Goal: Task Accomplishment & Management: Complete application form

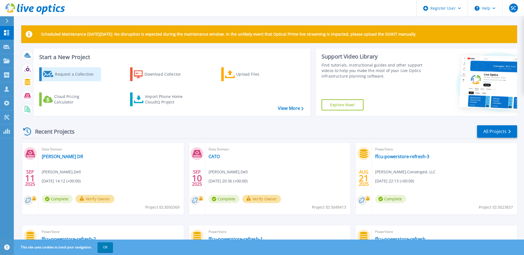
click at [52, 77] on icon at bounding box center [48, 74] width 11 height 7
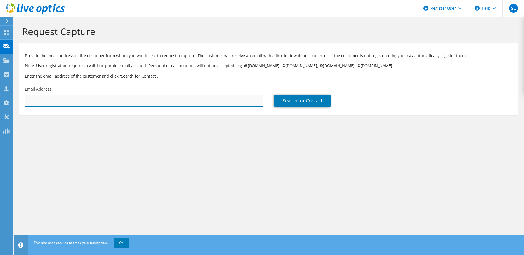
click at [113, 103] on input "text" at bounding box center [144, 101] width 238 height 12
click at [51, 102] on input "[PERSON_NAME]" at bounding box center [144, 101] width 238 height 12
paste input "[PERSON_NAME] <[EMAIL_ADDRESS][DOMAIN_NAME]>"
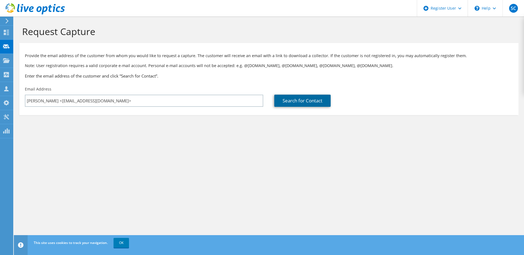
click at [291, 97] on link "Search for Contact" at bounding box center [302, 101] width 56 height 12
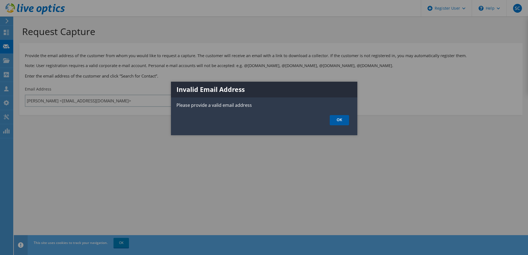
click at [341, 121] on link "OK" at bounding box center [339, 120] width 19 height 10
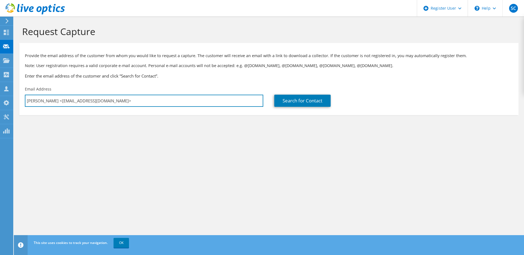
drag, startPoint x: 54, startPoint y: 101, endPoint x: -1, endPoint y: 128, distance: 60.7
click at [0, 128] on html "SC Dell User [PERSON_NAME] [PERSON_NAME][EMAIL_ADDRESS][PERSON_NAME][DOMAIN_NAM…" at bounding box center [262, 127] width 524 height 255
click at [78, 103] on input "[EMAIL_ADDRESS][DOMAIN_NAME]>" at bounding box center [144, 101] width 238 height 12
type input "[EMAIL_ADDRESS][DOMAIN_NAME]"
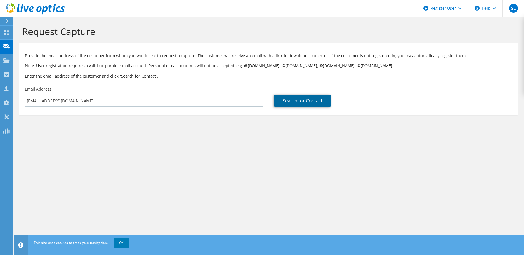
click at [306, 97] on link "Search for Contact" at bounding box center [302, 101] width 56 height 12
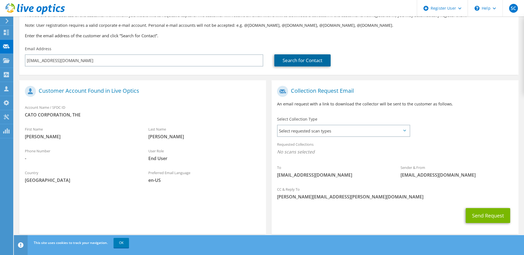
scroll to position [47, 0]
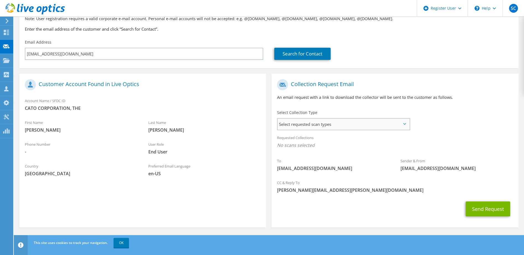
click at [296, 127] on span "Select requested scan types" at bounding box center [342, 124] width 131 height 11
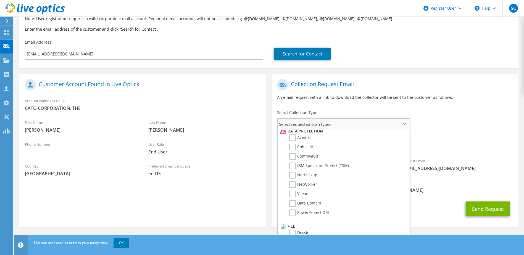
scroll to position [244, 0]
click at [292, 183] on label "NetWorker" at bounding box center [303, 183] width 28 height 7
click at [0, 0] on input "NetWorker" at bounding box center [0, 0] width 0 height 0
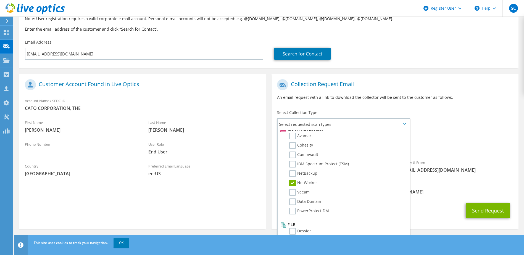
scroll to position [49, 0]
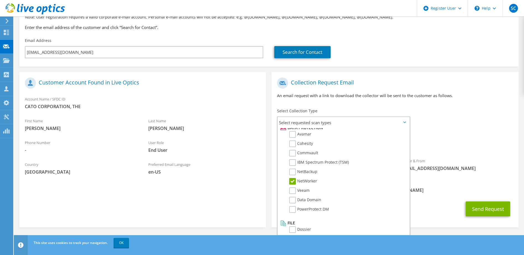
click at [451, 128] on div "To [EMAIL_ADDRESS][DOMAIN_NAME] Sender & From [EMAIL_ADDRESS][DOMAIN_NAME]" at bounding box center [394, 126] width 246 height 102
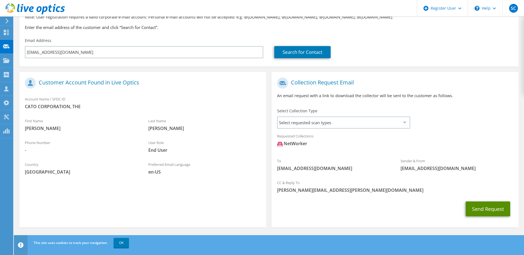
click at [498, 210] on button "Send Request" at bounding box center [487, 208] width 44 height 15
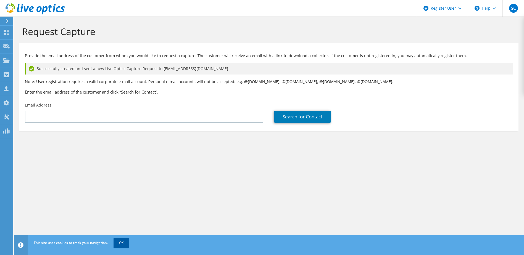
click at [122, 243] on link "OK" at bounding box center [120, 243] width 15 height 10
